Goal: Information Seeking & Learning: Learn about a topic

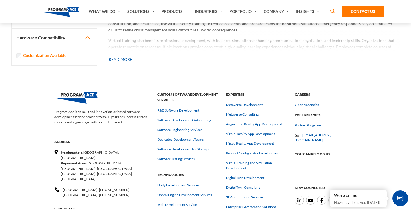
scroll to position [747, 0]
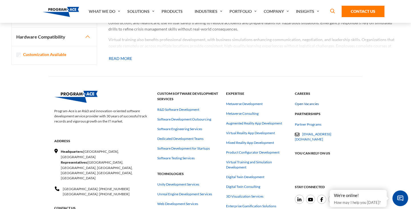
click at [311, 104] on link "Open Vacancies" at bounding box center [307, 103] width 24 height 5
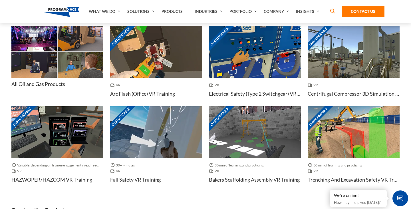
scroll to position [441, 0]
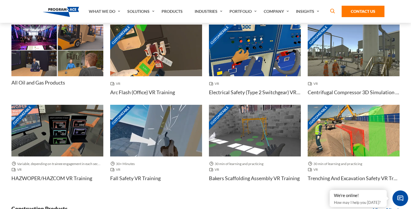
click at [77, 65] on img at bounding box center [80, 63] width 45 height 25
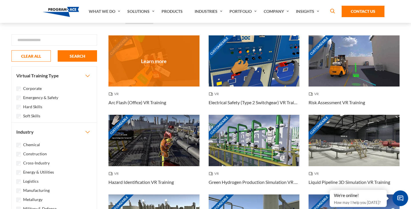
scroll to position [72, 0]
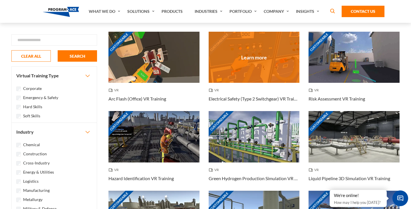
click at [238, 57] on div "Customizable" at bounding box center [254, 57] width 91 height 51
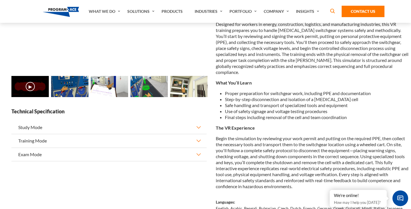
scroll to position [89, 0]
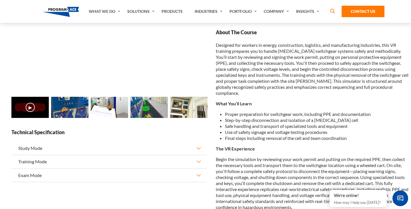
click at [62, 114] on img at bounding box center [69, 107] width 37 height 21
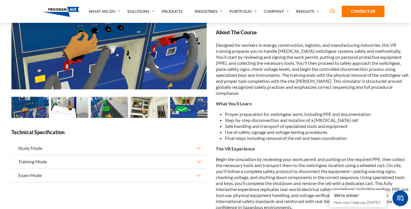
click at [103, 110] on img at bounding box center [109, 107] width 37 height 21
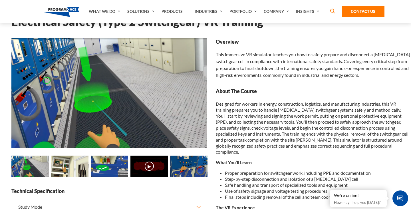
scroll to position [29, 0]
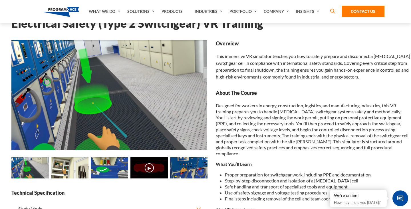
click at [111, 169] on img at bounding box center [109, 167] width 37 height 21
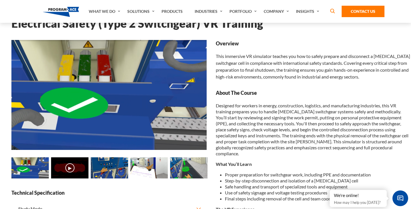
click at [111, 169] on img at bounding box center [109, 167] width 37 height 21
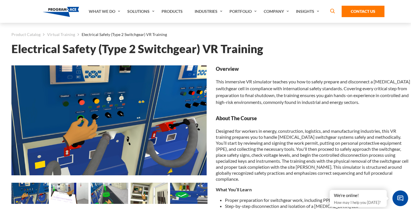
scroll to position [0, 0]
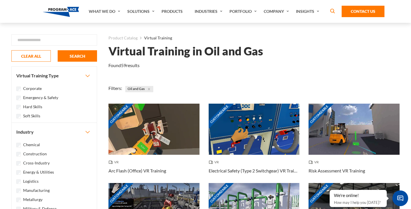
click at [63, 10] on img at bounding box center [61, 12] width 36 height 10
